Goal: Task Accomplishment & Management: Manage account settings

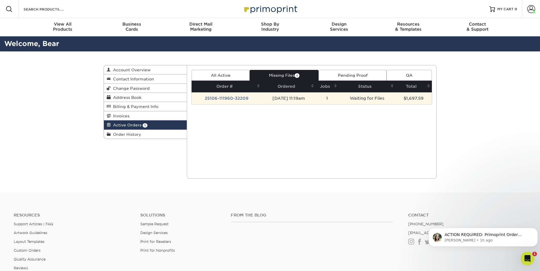
click at [350, 94] on td "Waiting for Files" at bounding box center [366, 98] width 57 height 12
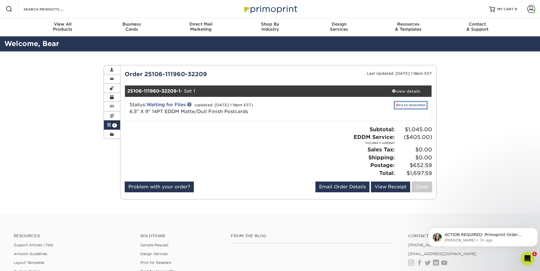
click at [414, 105] on link "FILES REQUIRED" at bounding box center [410, 106] width 33 height 8
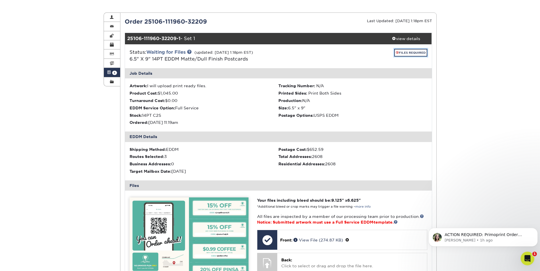
scroll to position [142, 0]
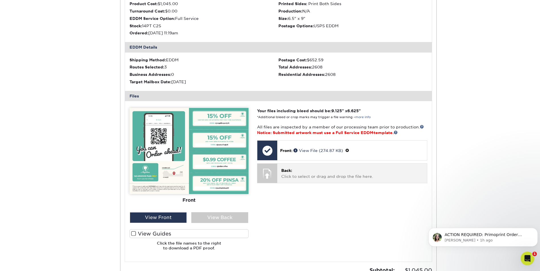
click at [310, 177] on p "Back: Click to select or drag and drop the file here." at bounding box center [351, 174] width 141 height 12
click at [332, 173] on p "Back: Click to select or drag and drop the file here." at bounding box center [351, 174] width 141 height 12
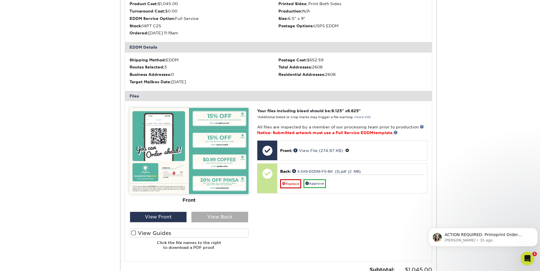
click at [211, 215] on div "View Back" at bounding box center [219, 217] width 57 height 11
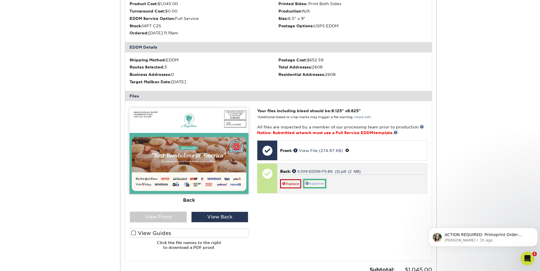
click at [319, 183] on link "Approve" at bounding box center [314, 183] width 22 height 9
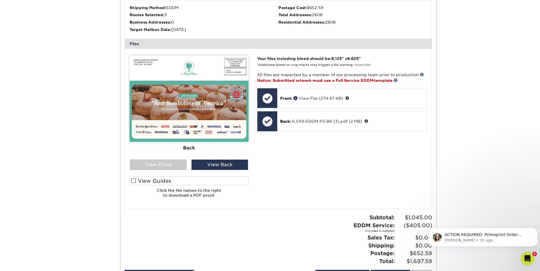
scroll to position [199, 0]
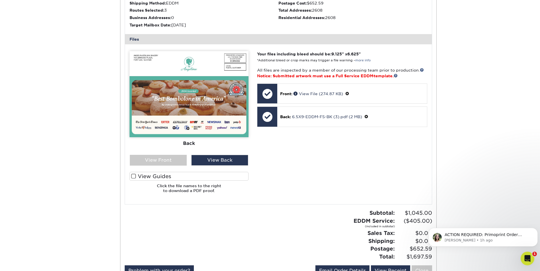
click at [148, 175] on label "View Guides" at bounding box center [188, 176] width 119 height 9
click at [0, 0] on input "View Guides" at bounding box center [0, 0] width 0 height 0
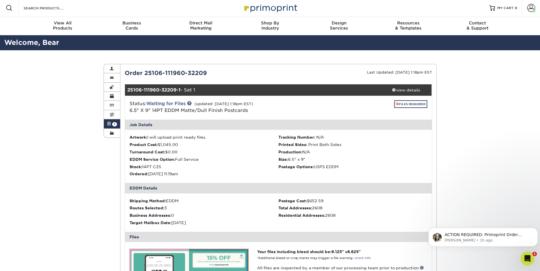
scroll to position [0, 0]
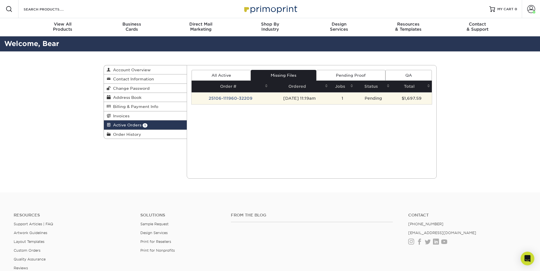
click at [305, 96] on td "[DATE] 11:19am" at bounding box center [299, 98] width 60 height 12
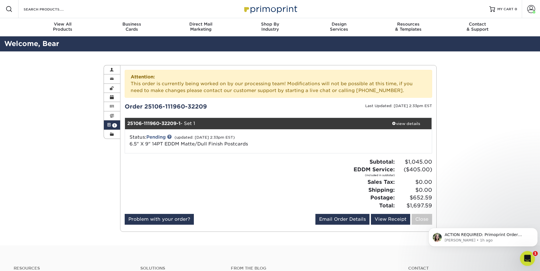
click at [525, 258] on icon "Open Intercom Messenger" at bounding box center [526, 257] width 9 height 9
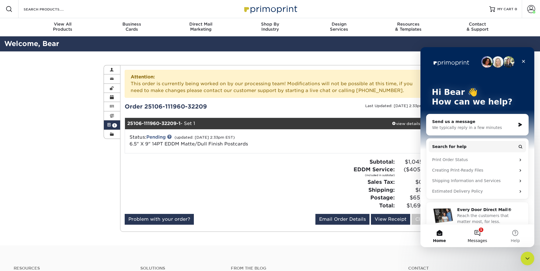
click at [475, 244] on button "1 Messages" at bounding box center [477, 236] width 38 height 23
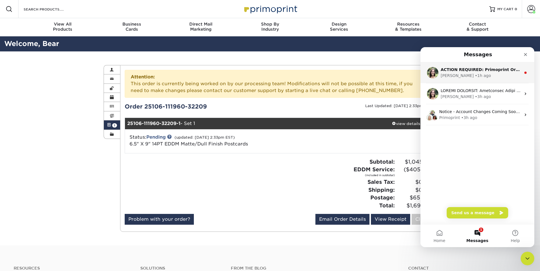
click at [485, 75] on div "[PERSON_NAME] • 1h ago" at bounding box center [480, 76] width 80 height 6
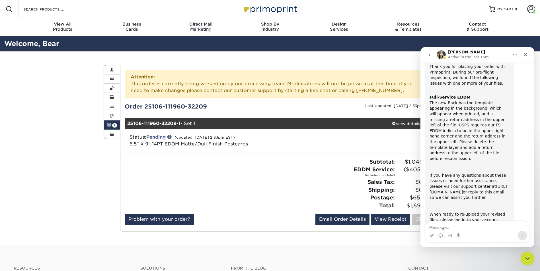
scroll to position [33, 0]
click at [287, 181] on div "Subtotal: $1,045.00 EDDM Service: (included in subtotal) ($405.00) Sales Tax: $…" at bounding box center [357, 184] width 158 height 52
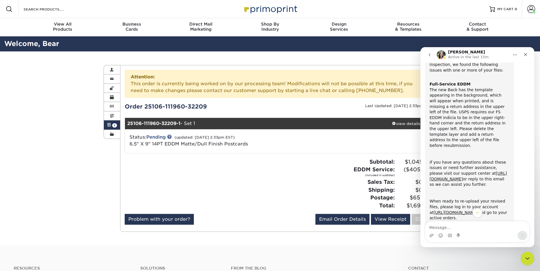
scroll to position [61, 0]
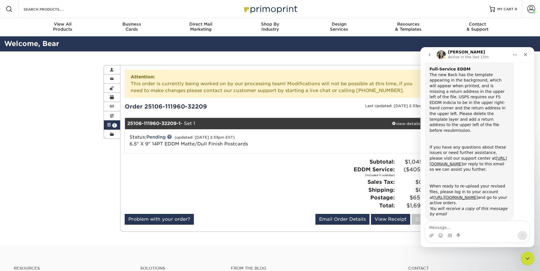
click at [428, 58] on button "go back" at bounding box center [429, 54] width 11 height 11
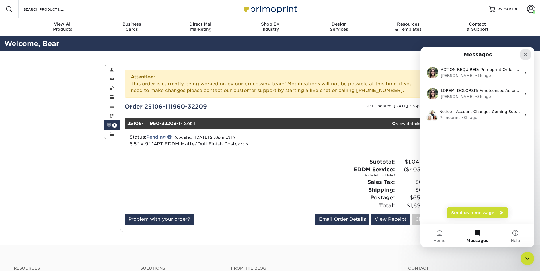
click at [523, 51] on div "Close" at bounding box center [525, 54] width 10 height 10
